Goal: Task Accomplishment & Management: Use online tool/utility

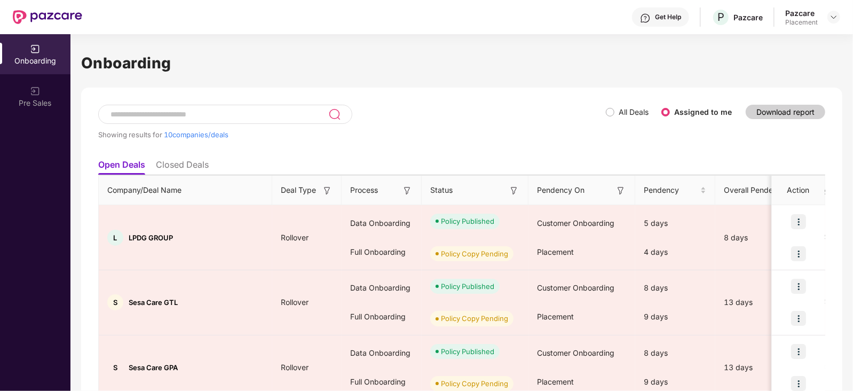
click at [608, 116] on label "All Deals" at bounding box center [629, 112] width 47 height 12
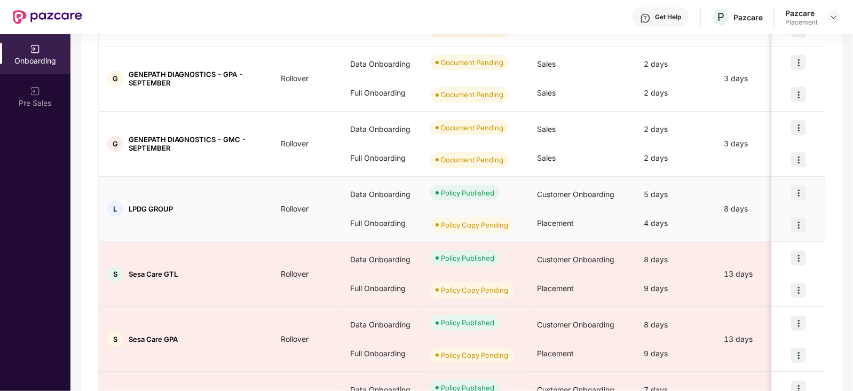
scroll to position [502, 0]
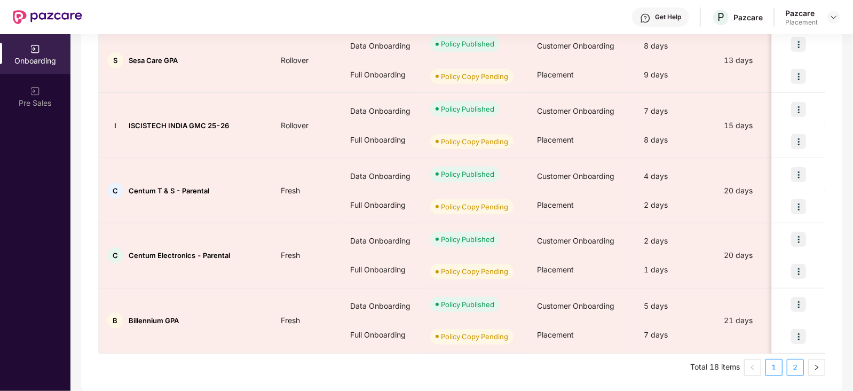
click at [792, 368] on link "2" at bounding box center [795, 367] width 16 height 16
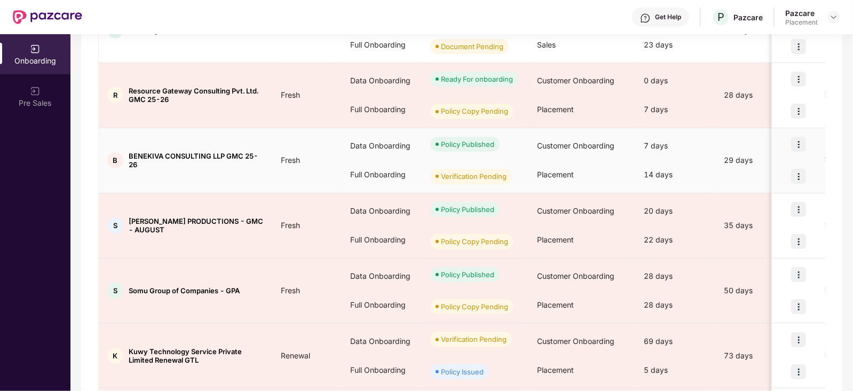
scroll to position [0, 0]
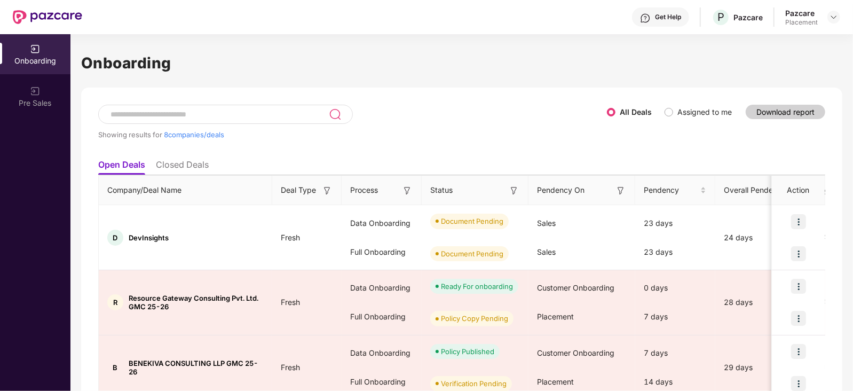
click at [670, 116] on label "Assigned to me" at bounding box center [700, 112] width 72 height 12
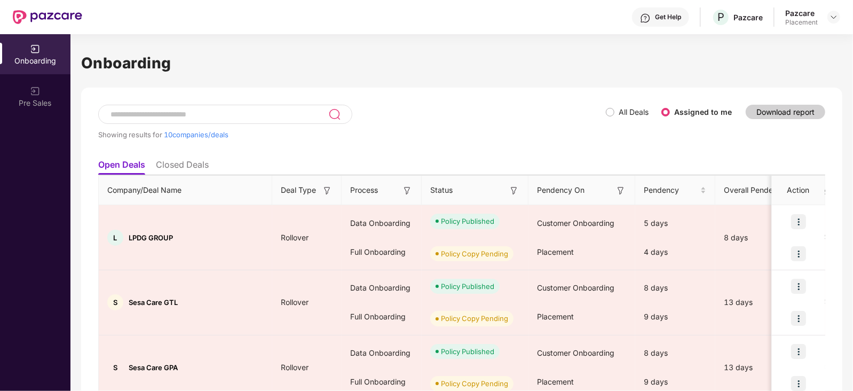
click at [275, 113] on input at bounding box center [218, 114] width 219 height 9
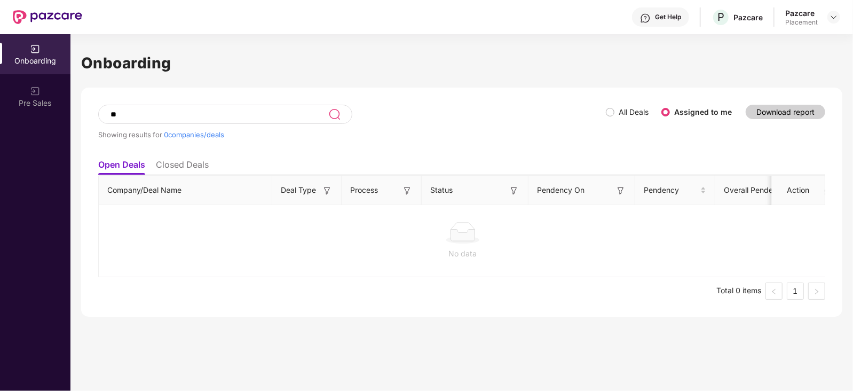
type input "*"
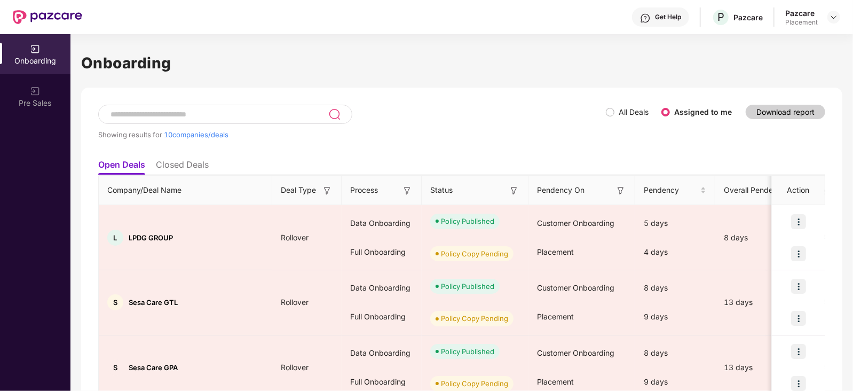
type input "*"
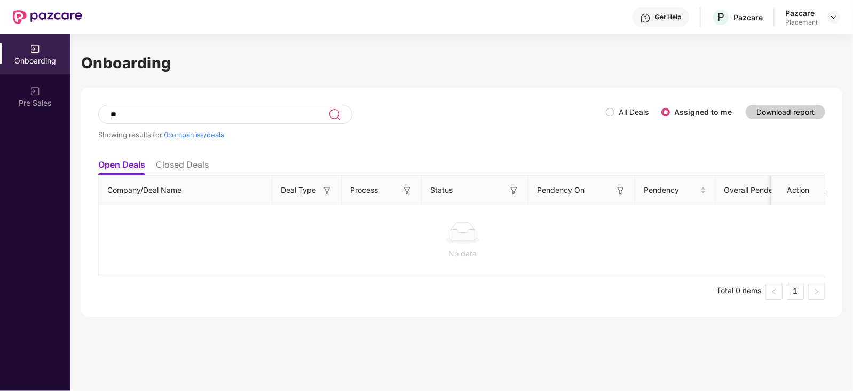
type input "*"
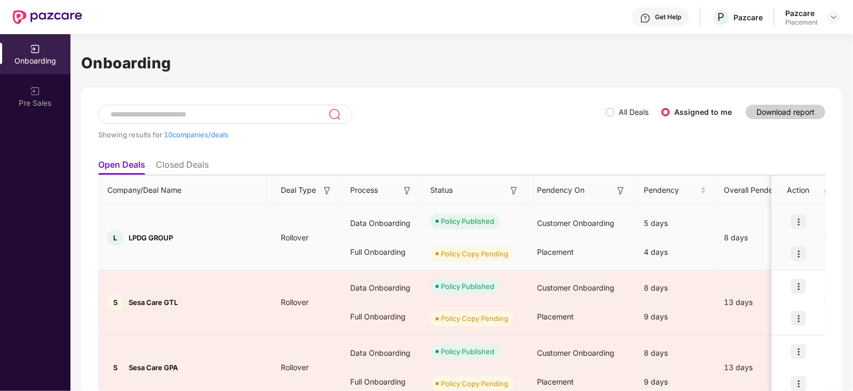
click at [260, 241] on div "L LPDG GROUP" at bounding box center [185, 237] width 173 height 16
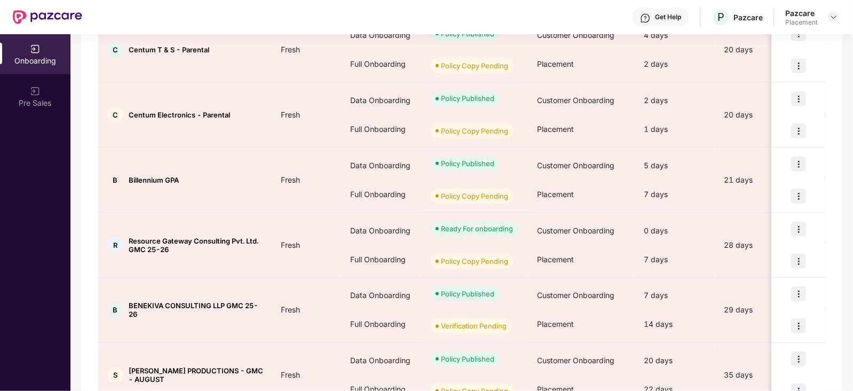
scroll to position [502, 0]
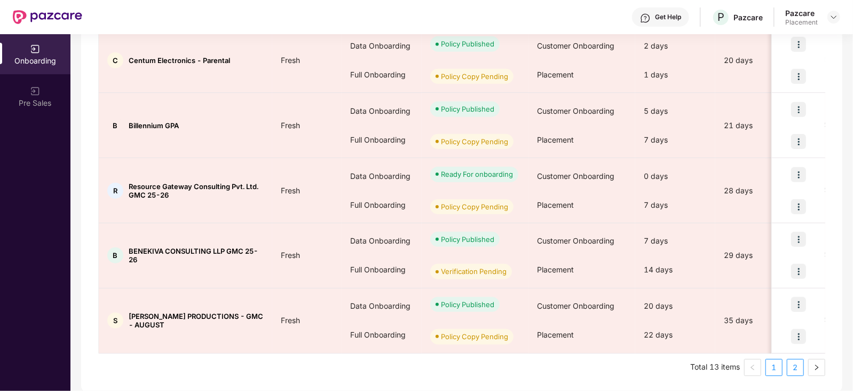
click at [792, 367] on link "2" at bounding box center [795, 367] width 16 height 16
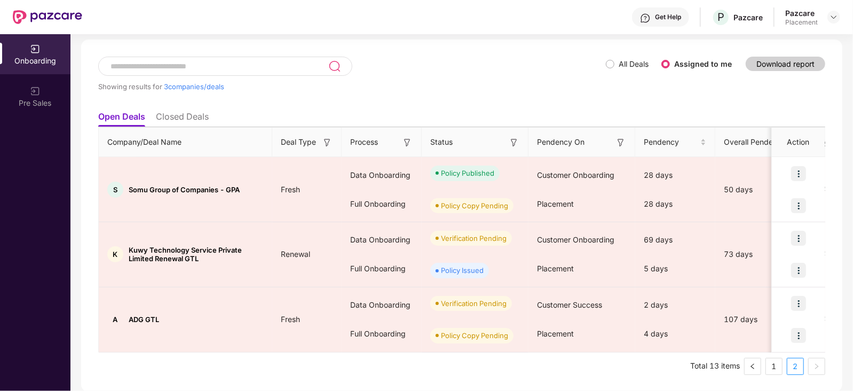
scroll to position [48, 0]
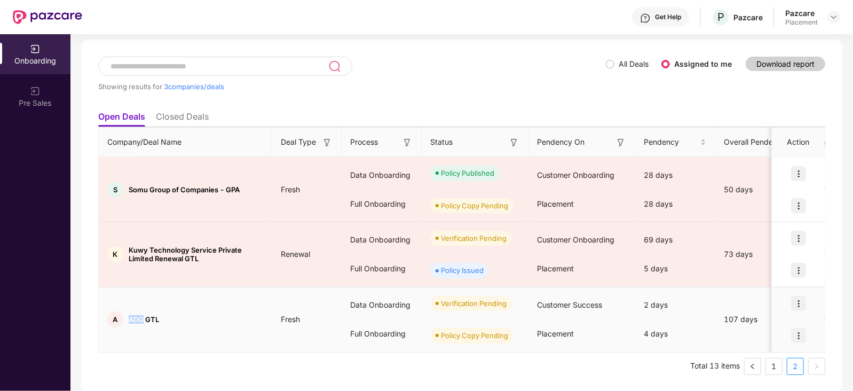
drag, startPoint x: 128, startPoint y: 317, endPoint x: 143, endPoint y: 315, distance: 15.1
click at [143, 315] on span "ADG GTL" at bounding box center [144, 319] width 30 height 9
copy span "ADG"
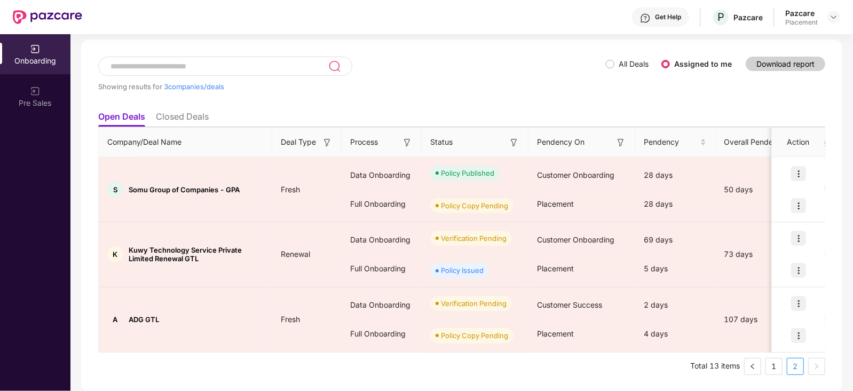
click at [160, 70] on input at bounding box center [218, 66] width 219 height 9
paste input "***"
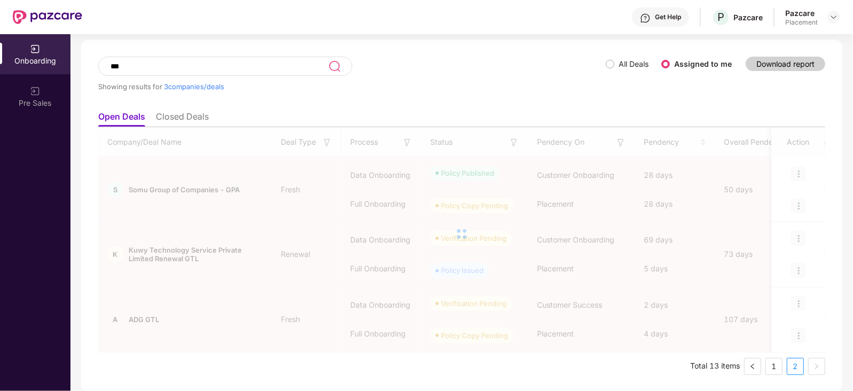
scroll to position [0, 0]
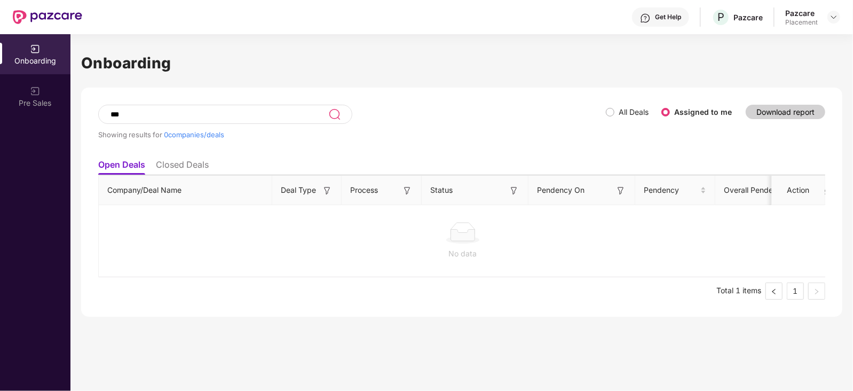
click at [149, 116] on input "***" at bounding box center [218, 114] width 219 height 9
type input "*"
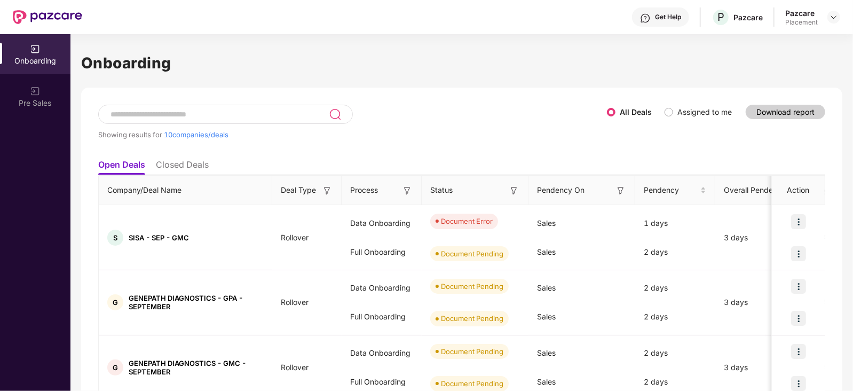
click at [673, 114] on span "Assigned to me" at bounding box center [704, 112] width 63 height 12
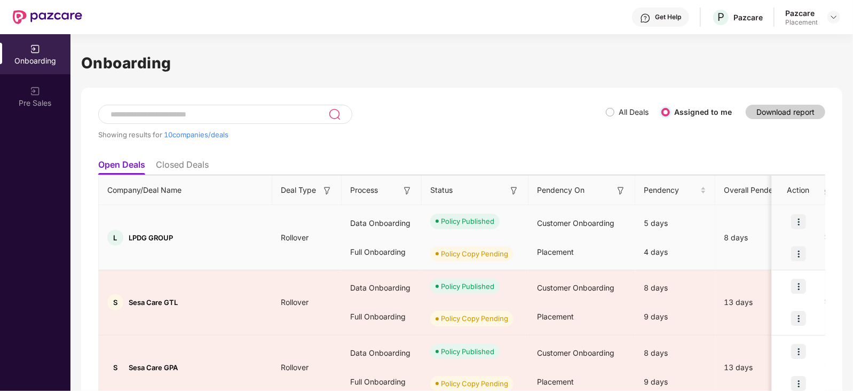
scroll to position [502, 0]
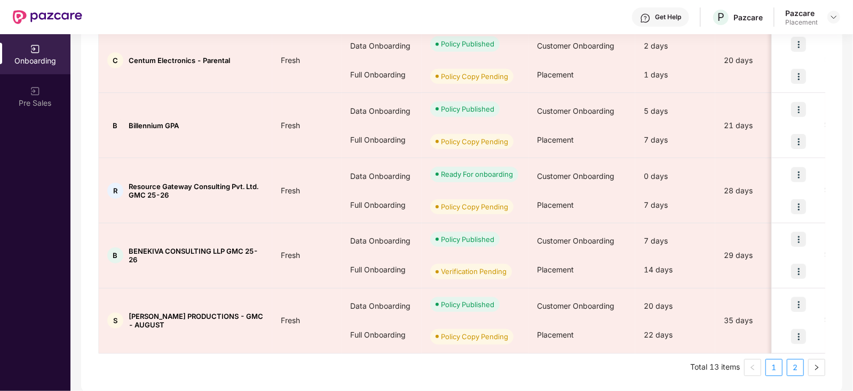
click at [798, 368] on link "2" at bounding box center [795, 367] width 16 height 16
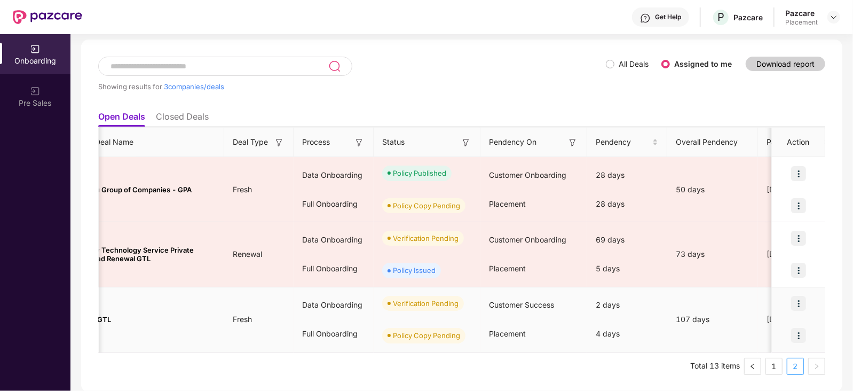
scroll to position [0, 0]
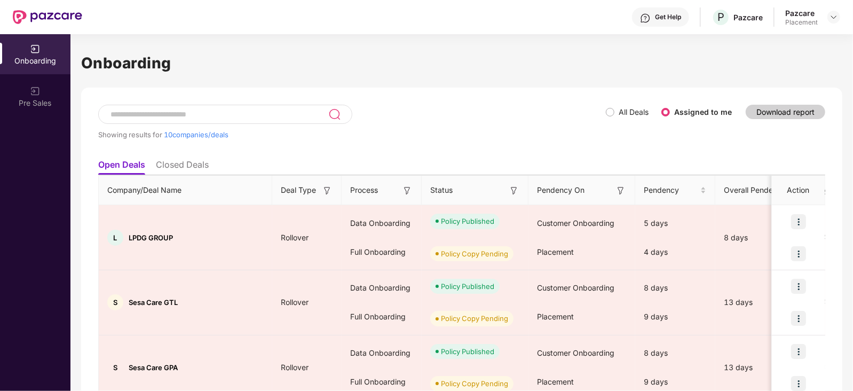
click at [165, 120] on div at bounding box center [225, 114] width 254 height 19
paste input "**********"
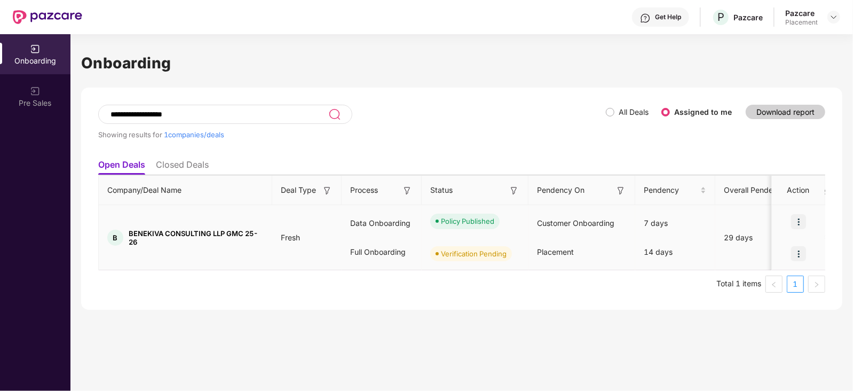
type input "**********"
click at [798, 255] on img at bounding box center [798, 253] width 15 height 15
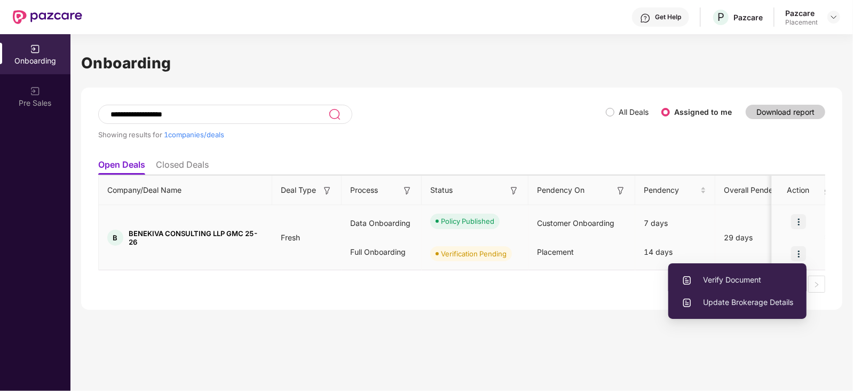
click at [749, 285] on li "Verify Document" at bounding box center [737, 279] width 138 height 22
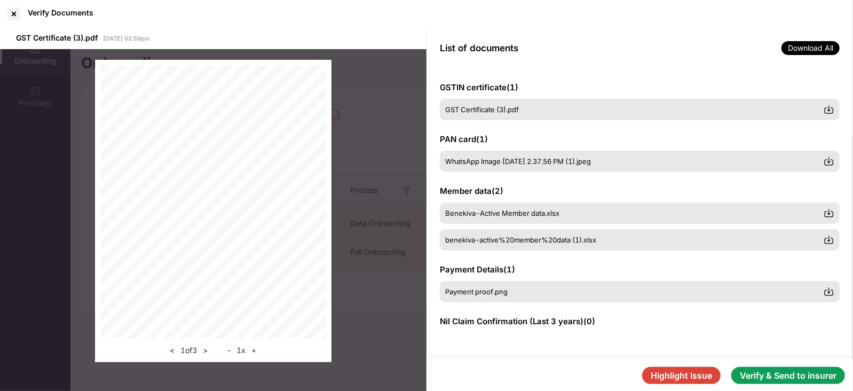
click at [763, 367] on button "Verify & Send to insurer" at bounding box center [788, 375] width 114 height 17
